Goal: Use online tool/utility: Utilize a website feature to perform a specific function

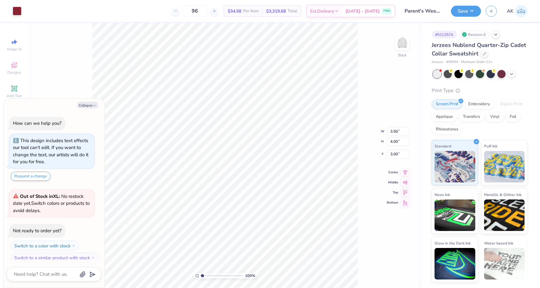
scroll to position [3, 0]
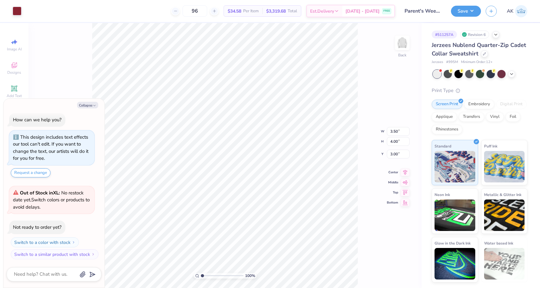
type textarea "x"
type input "4.33"
type input "4.94"
click at [275, 219] on li "Ungroup" at bounding box center [288, 220] width 50 height 12
type textarea "x"
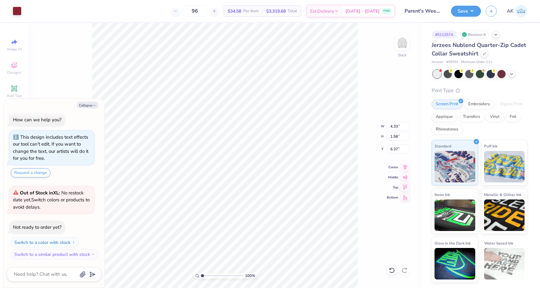
type input "3.41"
type input "1.24"
type textarea "x"
type input "6.28"
type textarea "x"
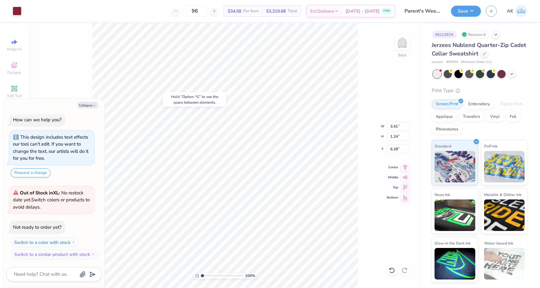
type input "6.37"
type textarea "x"
type input "6.28"
type textarea "x"
type input "6.80"
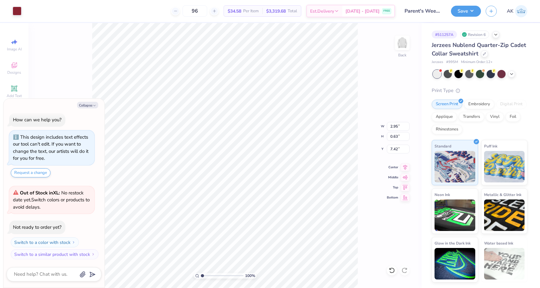
type textarea "x"
type input "8.56"
type textarea "x"
type input "7.61"
type textarea "x"
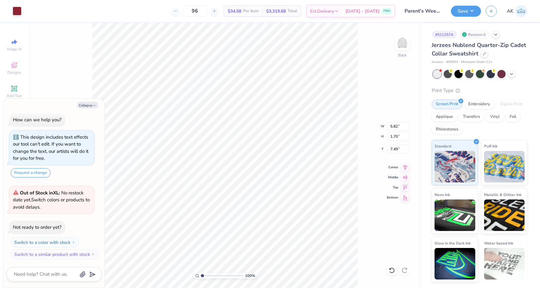
type input "5.39"
type input "1.57"
type textarea "x"
type input "3.17"
type input "1.16"
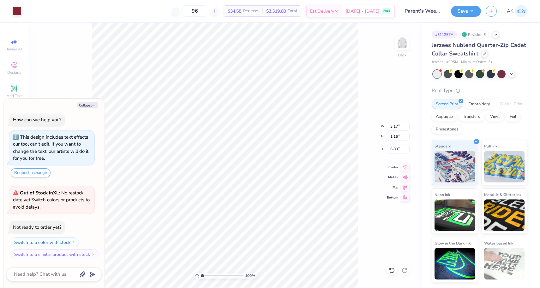
type textarea "x"
type input "9.51"
type textarea "x"
type input "8.72"
type textarea "x"
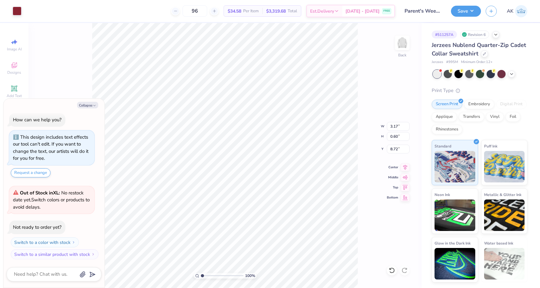
type input "8.76"
type textarea "x"
type input "8.76"
type textarea "x"
type input "12.00"
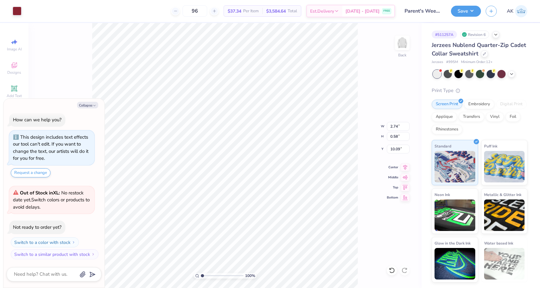
type textarea "x"
type input "11.71"
type textarea "x"
type input "12.00"
type textarea "x"
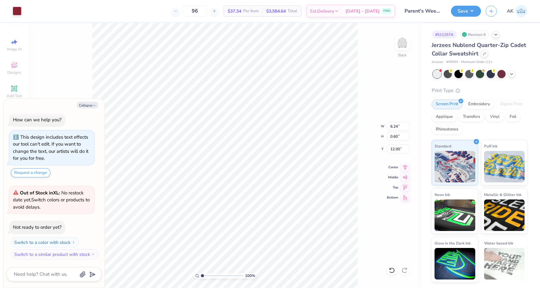
type input "6.89"
type textarea "x"
type input "5.99"
type input "0.57"
type textarea "x"
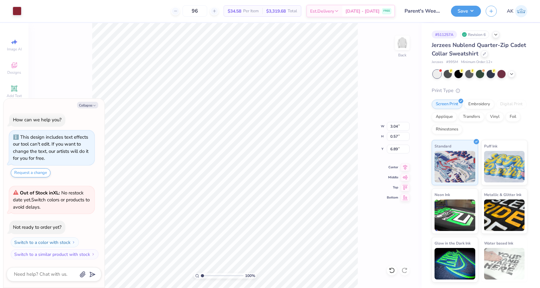
type input "6.82"
type textarea "x"
type input "6.94"
type textarea "x"
type input "6.78"
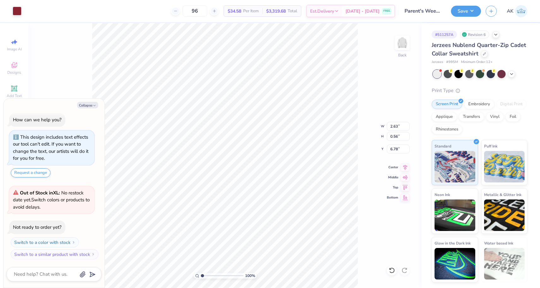
type textarea "x"
